Goal: Information Seeking & Learning: Understand process/instructions

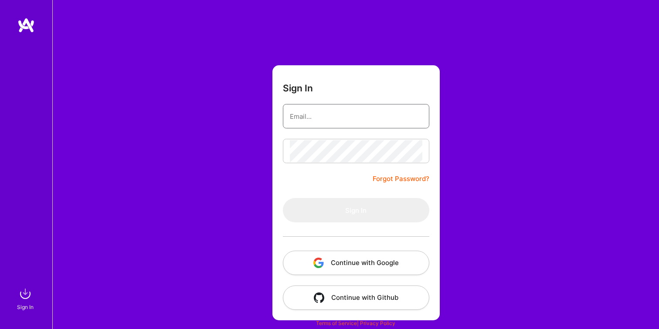
click at [422, 120] on nordpass-icon at bounding box center [422, 116] width 0 height 7
click at [305, 93] on h3 "Sign In" at bounding box center [298, 88] width 30 height 11
click at [323, 261] on img "button" at bounding box center [318, 263] width 10 height 10
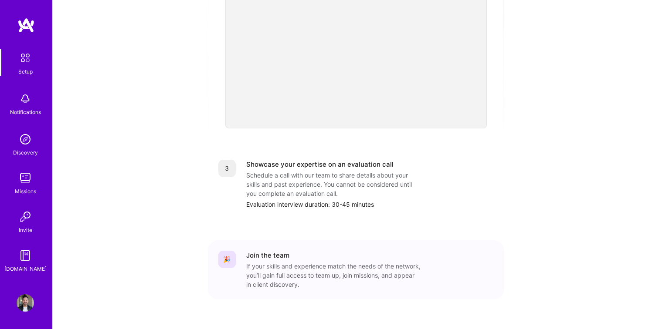
scroll to position [295, 0]
click at [274, 159] on div "Showcase your expertise on an evaluation call" at bounding box center [319, 163] width 147 height 9
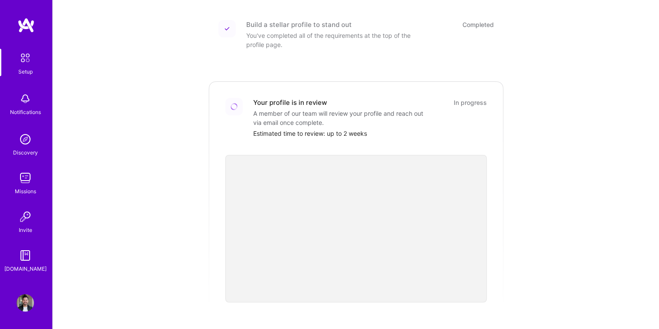
scroll to position [0, 0]
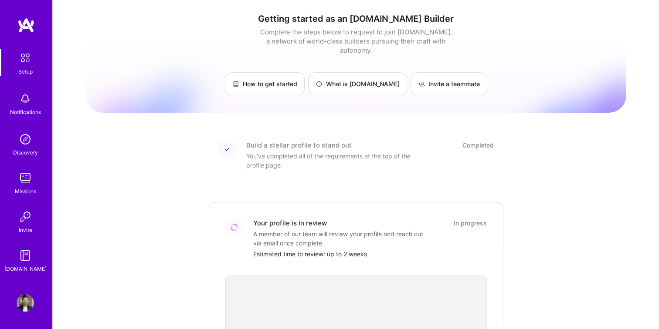
click at [24, 262] on img at bounding box center [25, 255] width 17 height 17
